Goal: Information Seeking & Learning: Learn about a topic

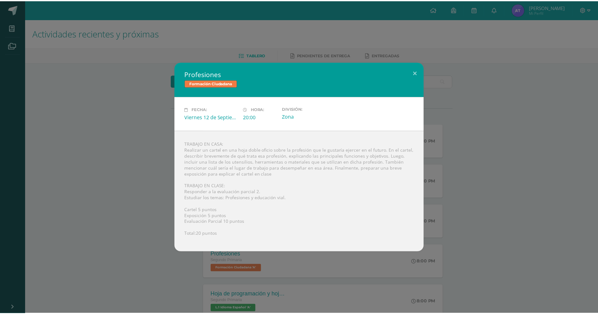
scroll to position [63, 0]
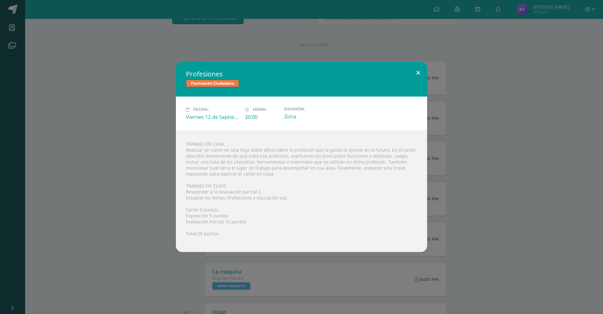
click at [419, 73] on button at bounding box center [418, 72] width 18 height 21
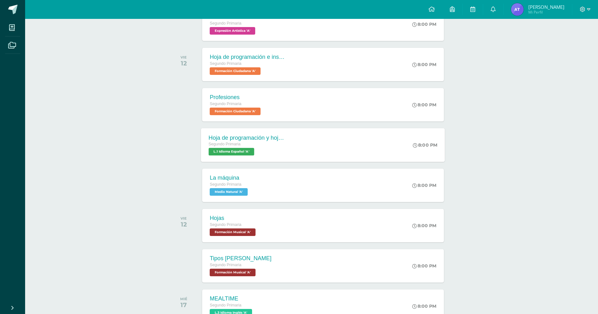
scroll to position [157, 0]
click at [268, 149] on div "Segundo Primaria L.1 Idioma Español 'A'" at bounding box center [247, 147] width 76 height 14
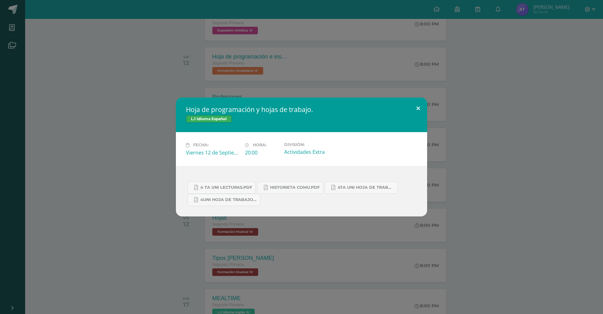
click at [419, 106] on button at bounding box center [418, 107] width 18 height 21
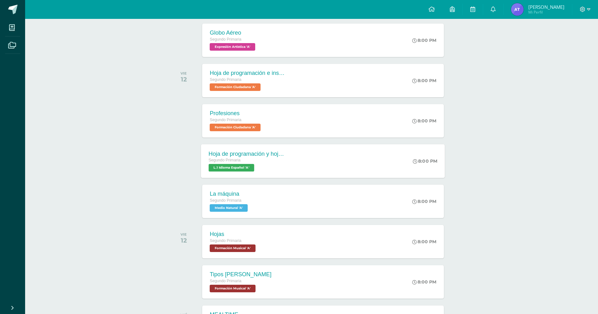
scroll to position [126, 0]
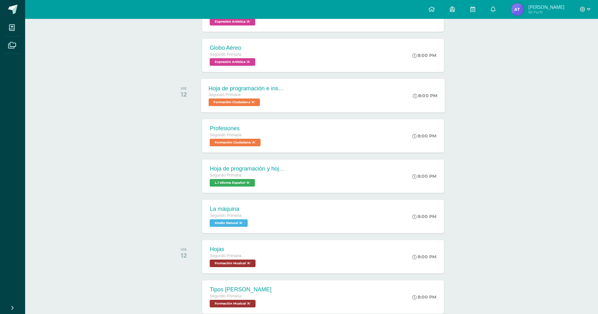
click at [289, 99] on div "Hoja de programación e instructivos Segundo Primaria Formación Ciudadana 'A'" at bounding box center [246, 96] width 91 height 34
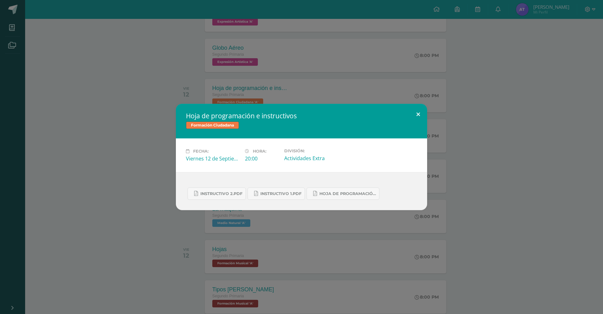
click at [416, 111] on button at bounding box center [418, 114] width 18 height 21
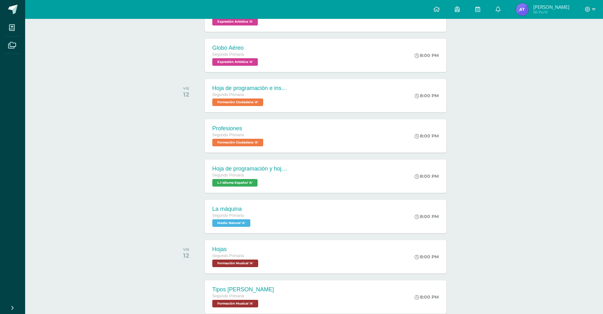
click at [415, 111] on button at bounding box center [407, 118] width 16 height 19
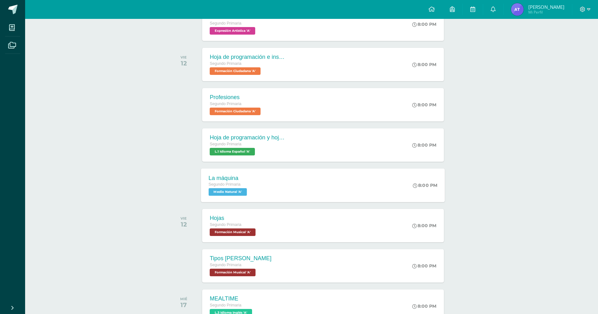
scroll to position [157, 0]
click at [296, 183] on div "La máquina Segundo Primaria Medio Natural 'A' 8:00 PM La máquina Medio Natural …" at bounding box center [323, 185] width 244 height 34
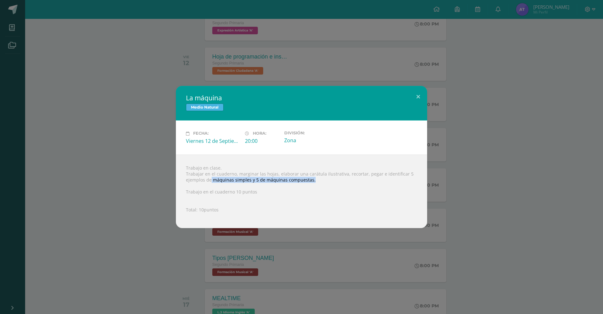
copy div "máquinas simples y 5 de máquinas compuestas."
drag, startPoint x: 211, startPoint y: 179, endPoint x: 315, endPoint y: 180, distance: 104.3
click at [315, 180] on div "Trabajo en clase. Trabajar en el cuaderno, marginar las hojas, elaborar una car…" at bounding box center [301, 191] width 251 height 74
click at [418, 96] on button at bounding box center [418, 96] width 18 height 21
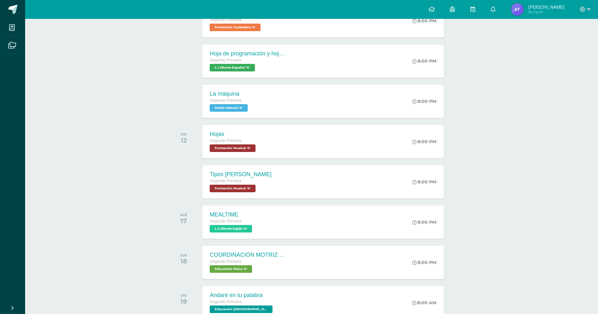
scroll to position [251, 0]
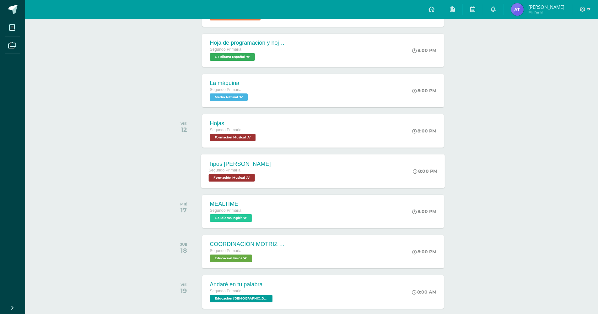
click at [282, 175] on div "Tipos [PERSON_NAME] Segundo Primaria Formación Musical 'A' 8:00 PM Tipos [PERSO…" at bounding box center [323, 171] width 244 height 34
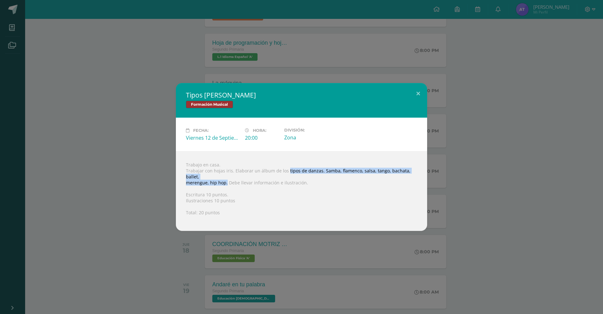
drag, startPoint x: 286, startPoint y: 173, endPoint x: 226, endPoint y: 180, distance: 59.4
click at [226, 180] on div "Trabajo en casa. Trabajar con hojas iris. Elaborar un álbum de los tipos de dan…" at bounding box center [301, 190] width 251 height 79
copy div "tipos de danzas. Samba, flamenco, salsa, tango, bachata, ballet, merengue, hip …"
click at [282, 167] on div "Trabajo en casa. Trabajar con hojas iris. Elaborar un álbum de los tipos de dan…" at bounding box center [301, 190] width 251 height 79
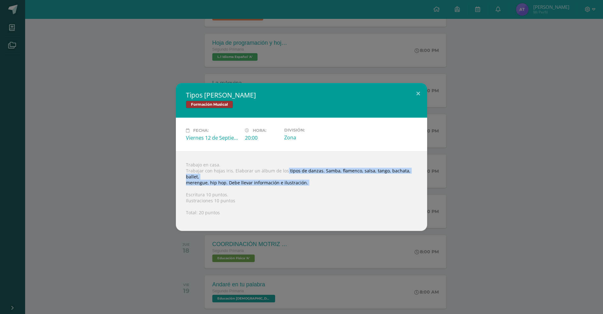
copy div "tipos de danzas. Samba, flamenco, salsa, tango, bachata, ballet, merengue, hip …"
drag, startPoint x: 285, startPoint y: 173, endPoint x: 303, endPoint y: 184, distance: 20.4
click at [303, 184] on div "Trabajo en casa. Trabajar con hojas iris. Elaborar un álbum de los tipos de dan…" at bounding box center [301, 190] width 251 height 79
click at [279, 151] on div "Fecha: [DATE] Hora: 20:00 División: Zona" at bounding box center [301, 134] width 251 height 34
click at [279, 150] on div "Fecha: [DATE] Hora: 20:00 División: Zona" at bounding box center [301, 134] width 251 height 34
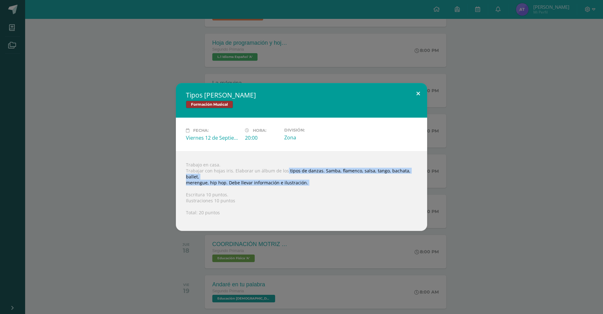
click at [422, 98] on button at bounding box center [418, 93] width 18 height 21
